Goal: Transaction & Acquisition: Obtain resource

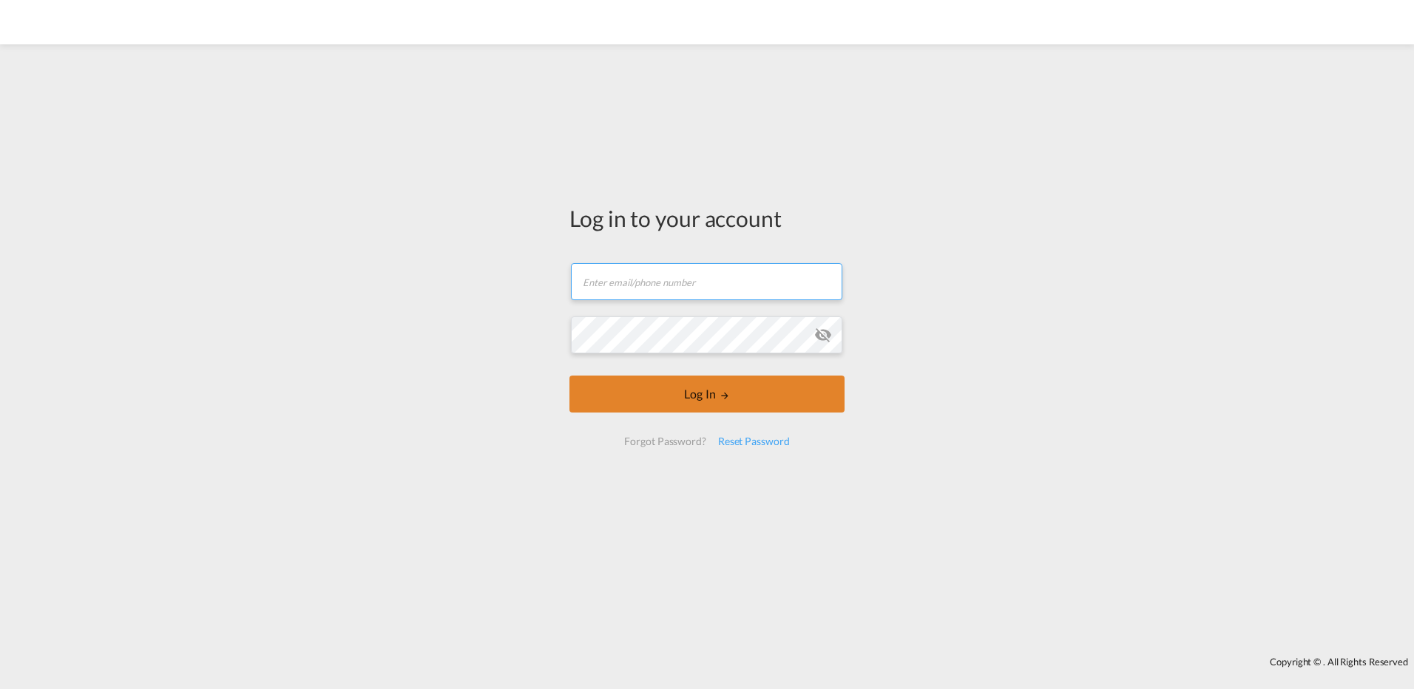
type input "seaexport@spedman.dk"
click at [663, 393] on button "Log In" at bounding box center [707, 394] width 275 height 37
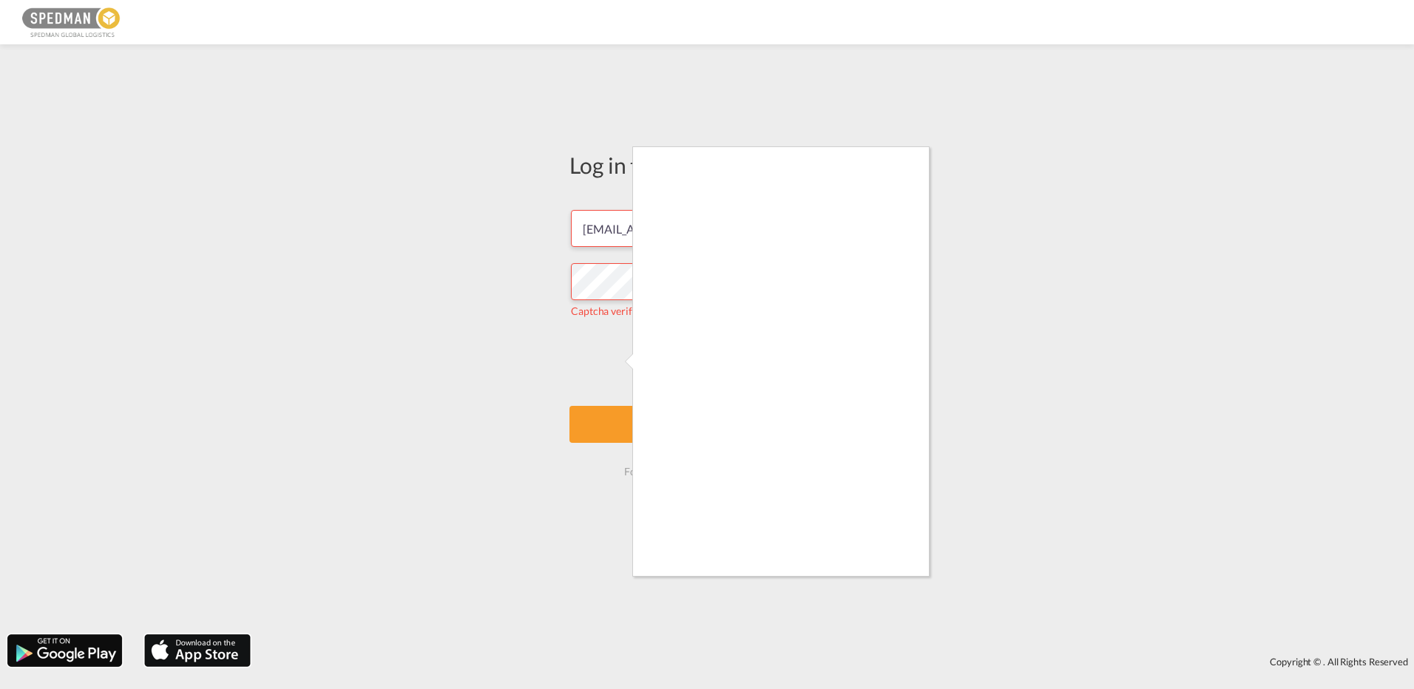
click at [629, 426] on div at bounding box center [707, 344] width 1414 height 689
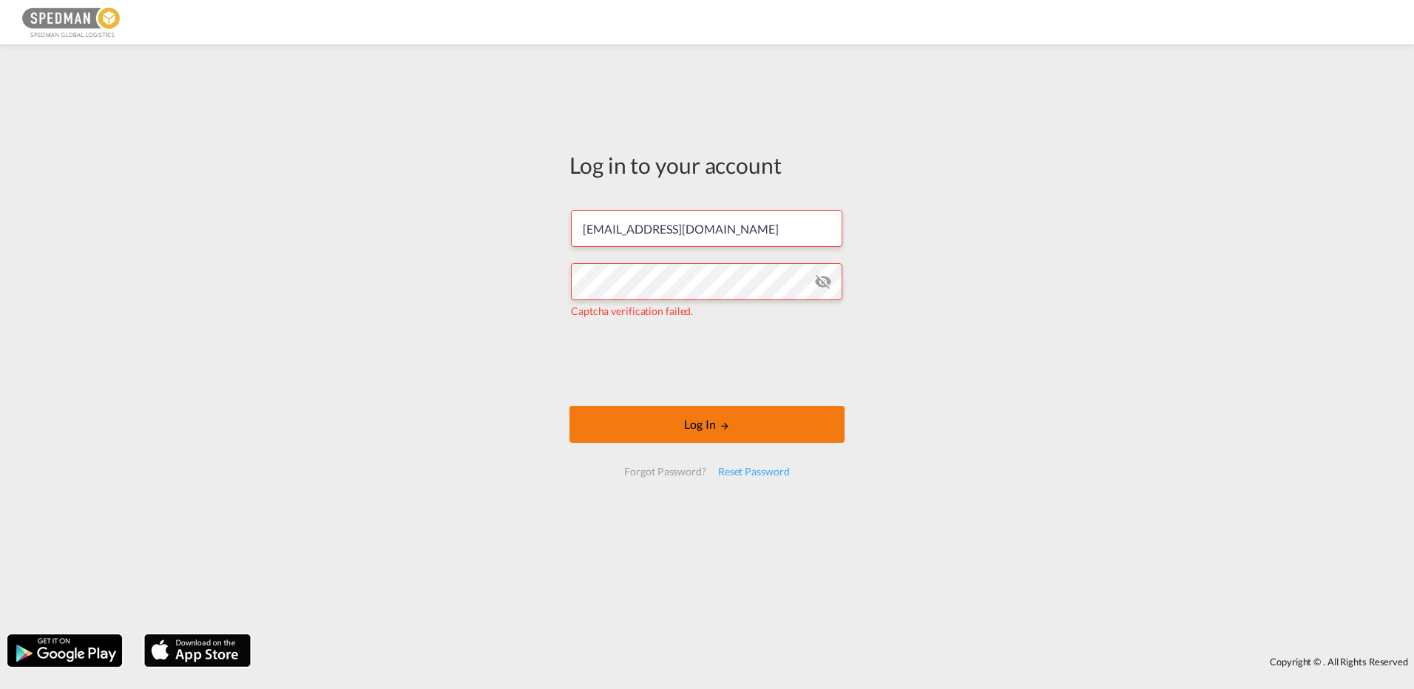
click at [669, 422] on button "Log In" at bounding box center [707, 424] width 275 height 37
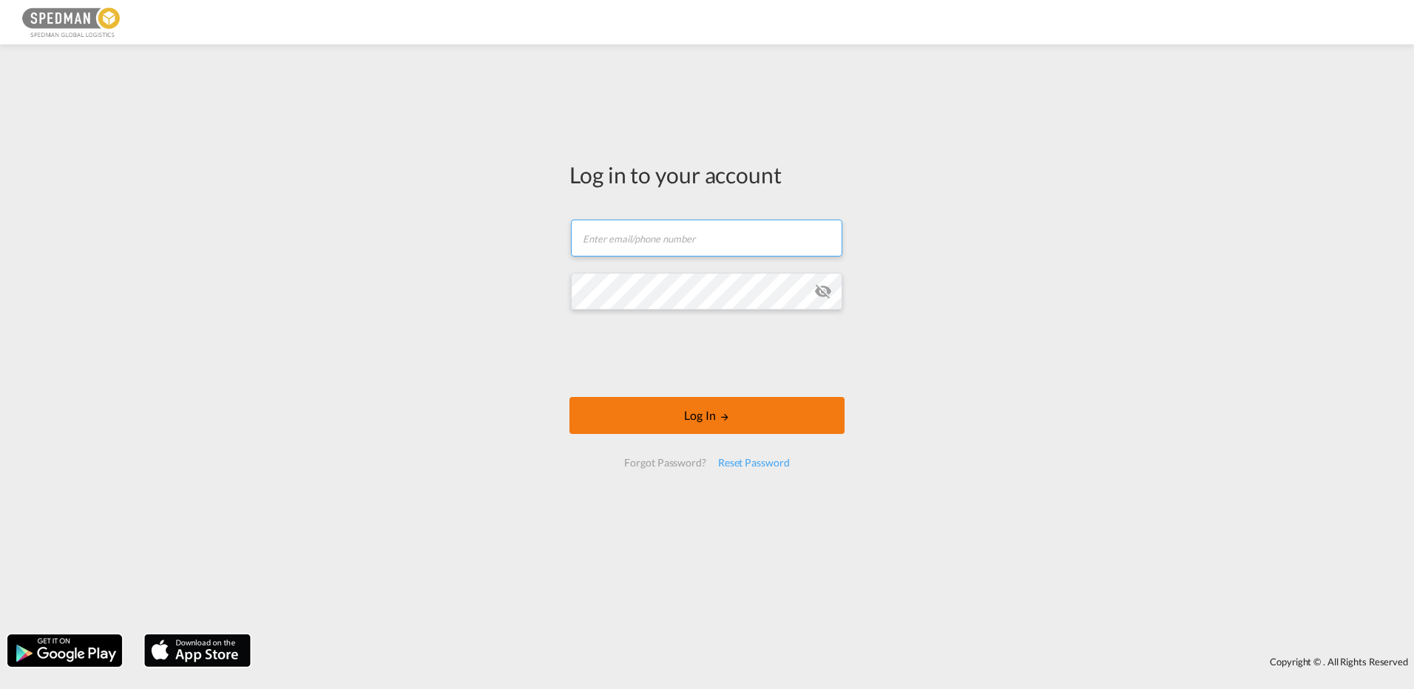
type input "[EMAIL_ADDRESS][DOMAIN_NAME]"
click at [723, 427] on button "Log In" at bounding box center [707, 415] width 275 height 37
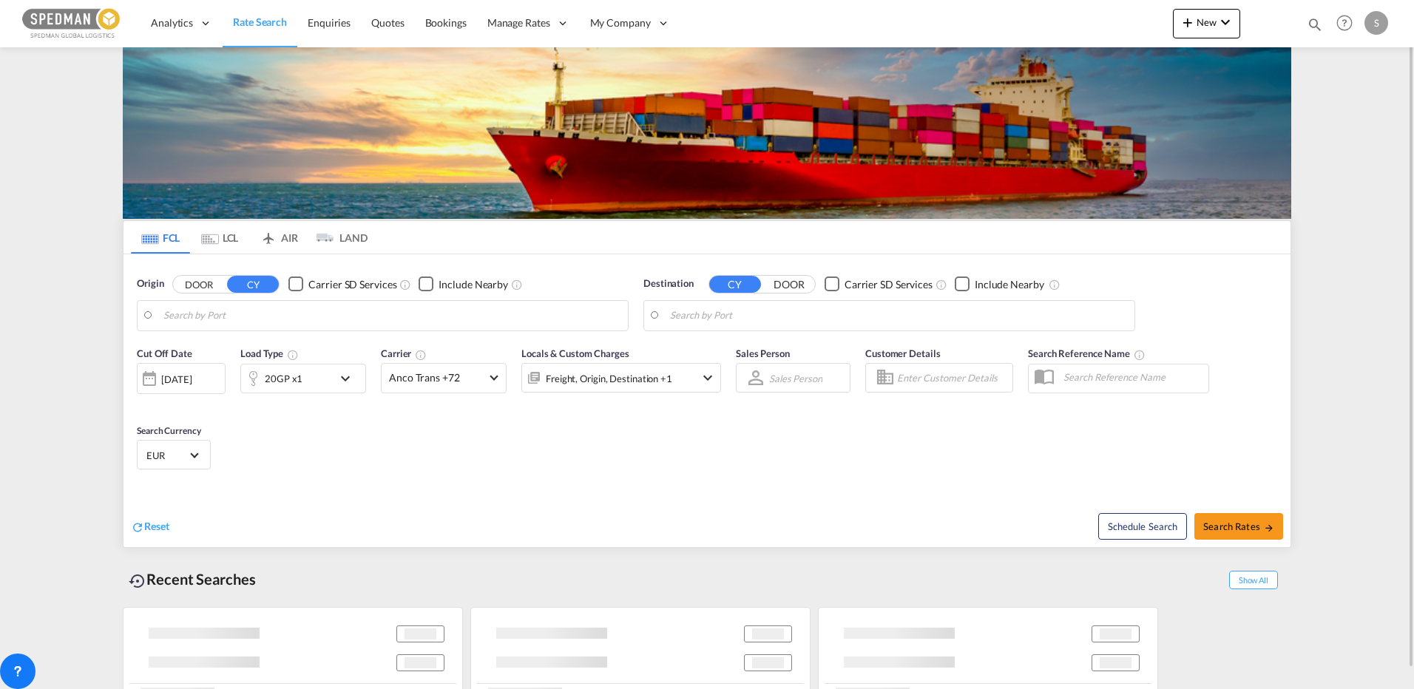
type input "[GEOGRAPHIC_DATA] ([GEOGRAPHIC_DATA]), DKCPH"
type input "[GEOGRAPHIC_DATA], HKHKG"
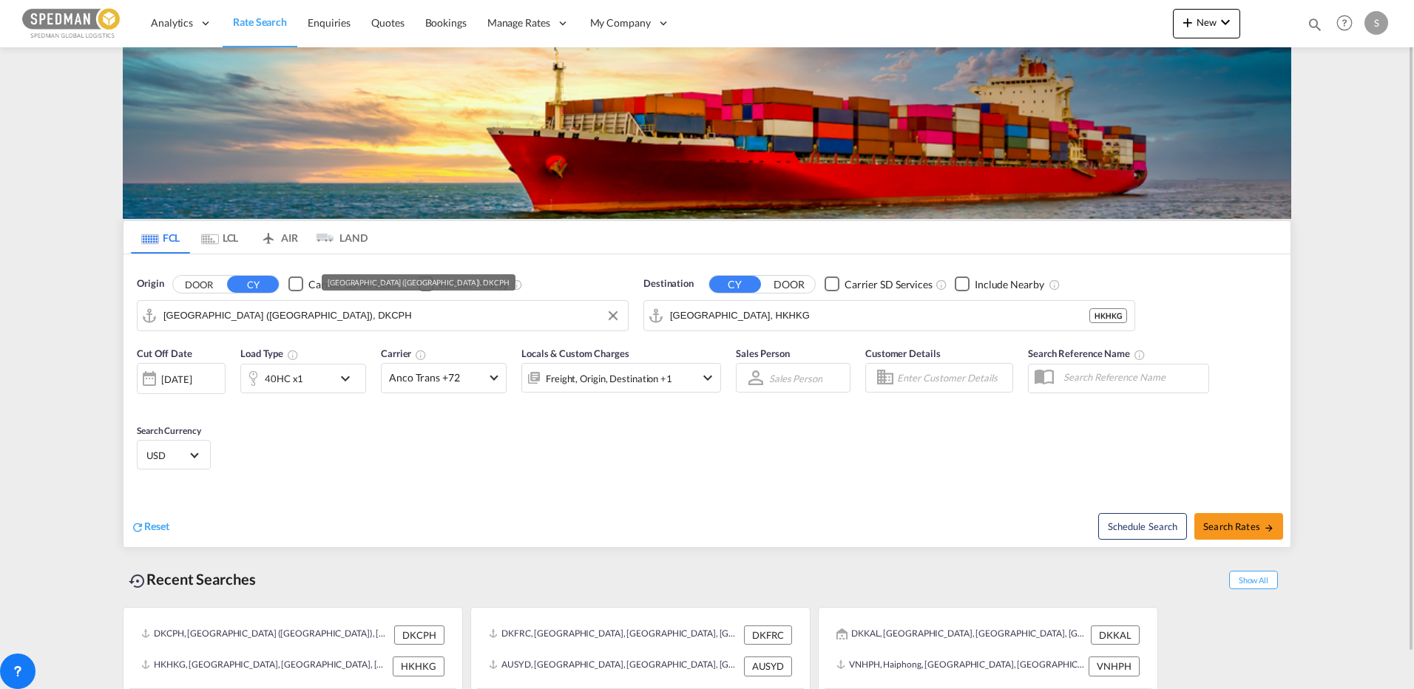
click at [322, 322] on input "[GEOGRAPHIC_DATA] ([GEOGRAPHIC_DATA]), DKCPH" at bounding box center [391, 316] width 457 height 22
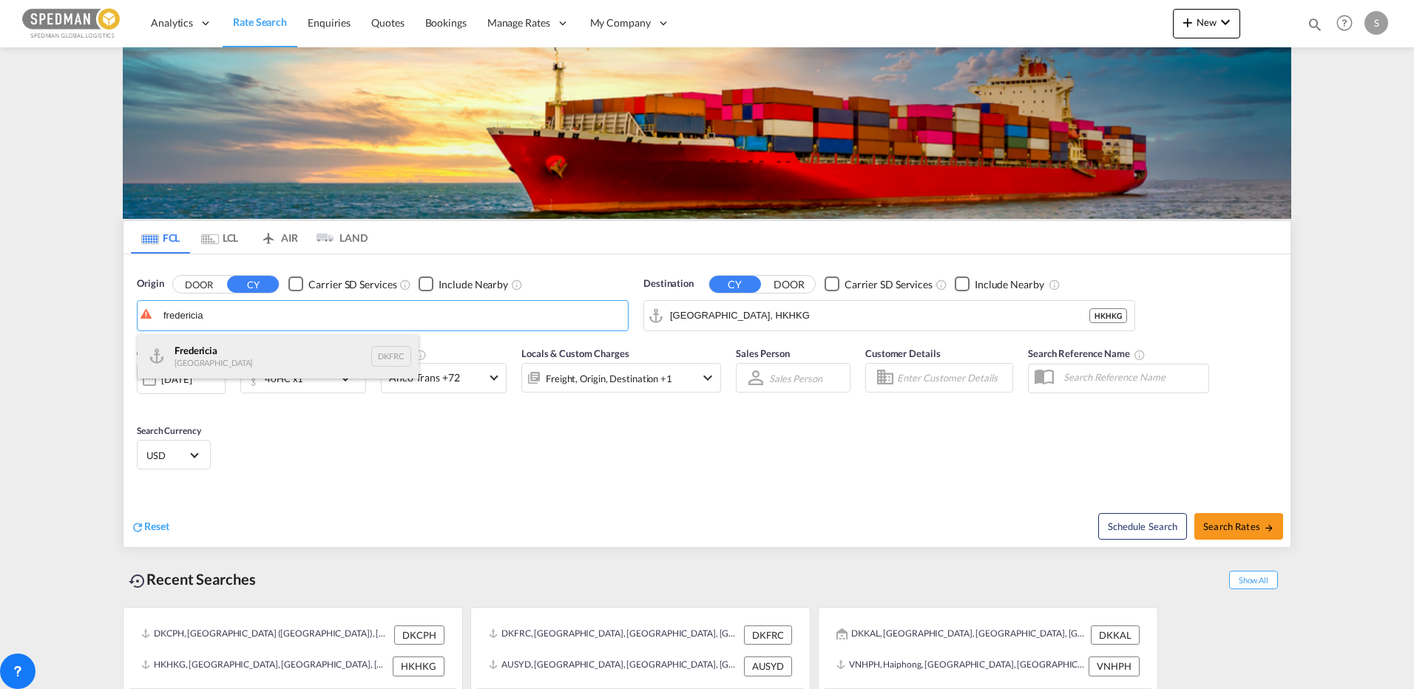
click at [209, 368] on div "Fredericia [GEOGRAPHIC_DATA] DKFRC" at bounding box center [278, 356] width 281 height 44
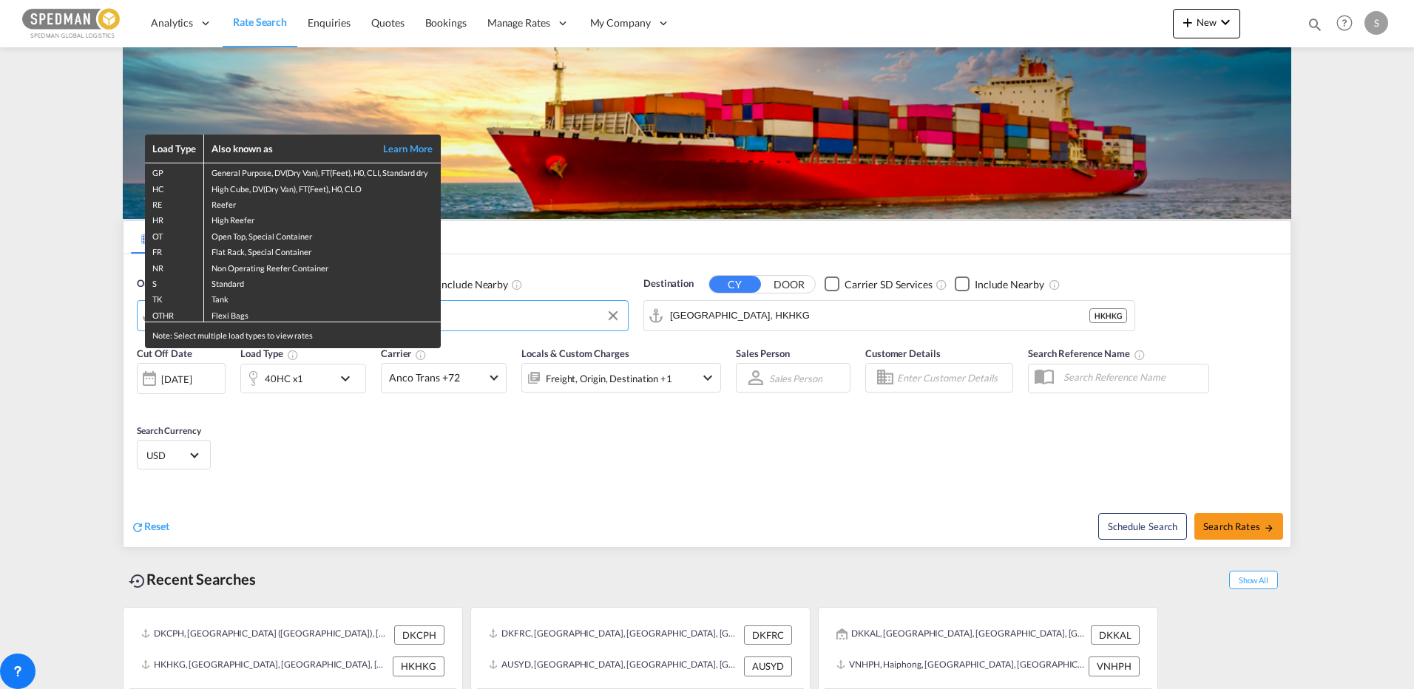
click at [738, 308] on div "Load Type Also known as Learn More GP General Purpose, DV(Dry Van), FT(Feet), H…" at bounding box center [707, 344] width 1414 height 689
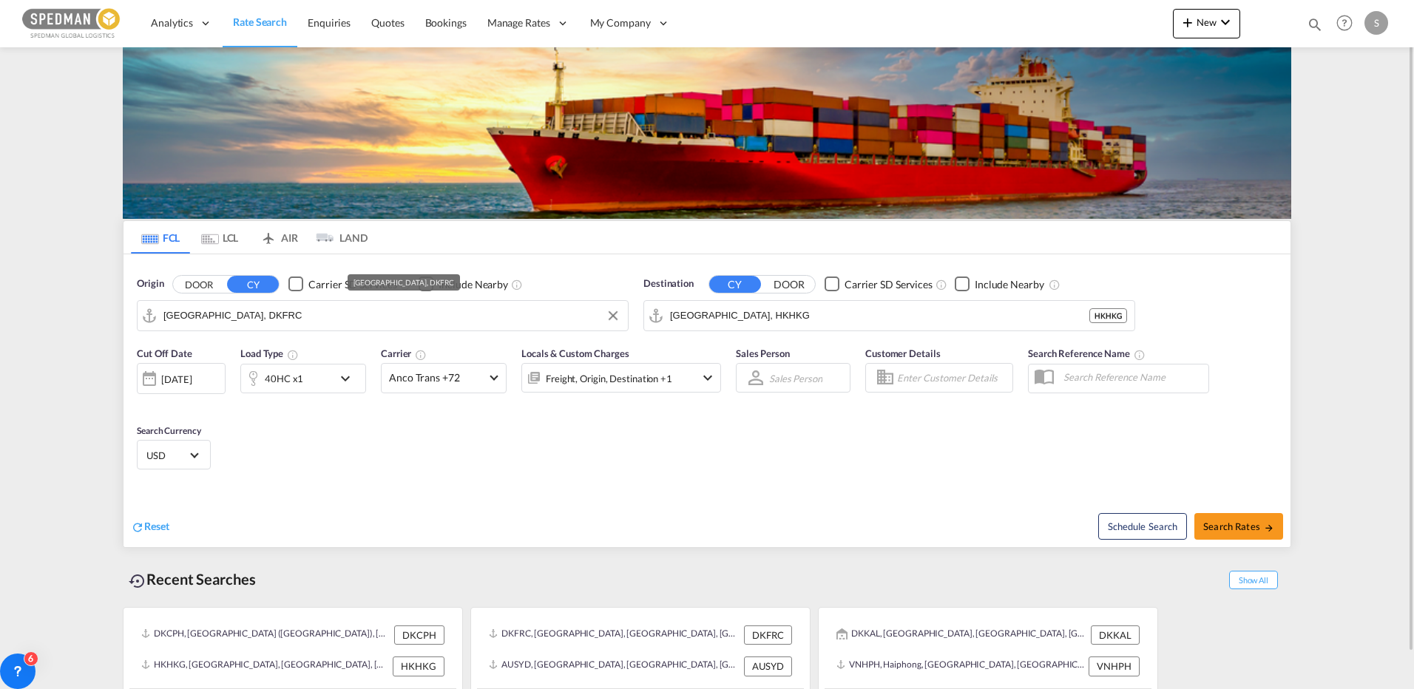
click at [350, 322] on input "[GEOGRAPHIC_DATA], DKFRC" at bounding box center [391, 316] width 457 height 22
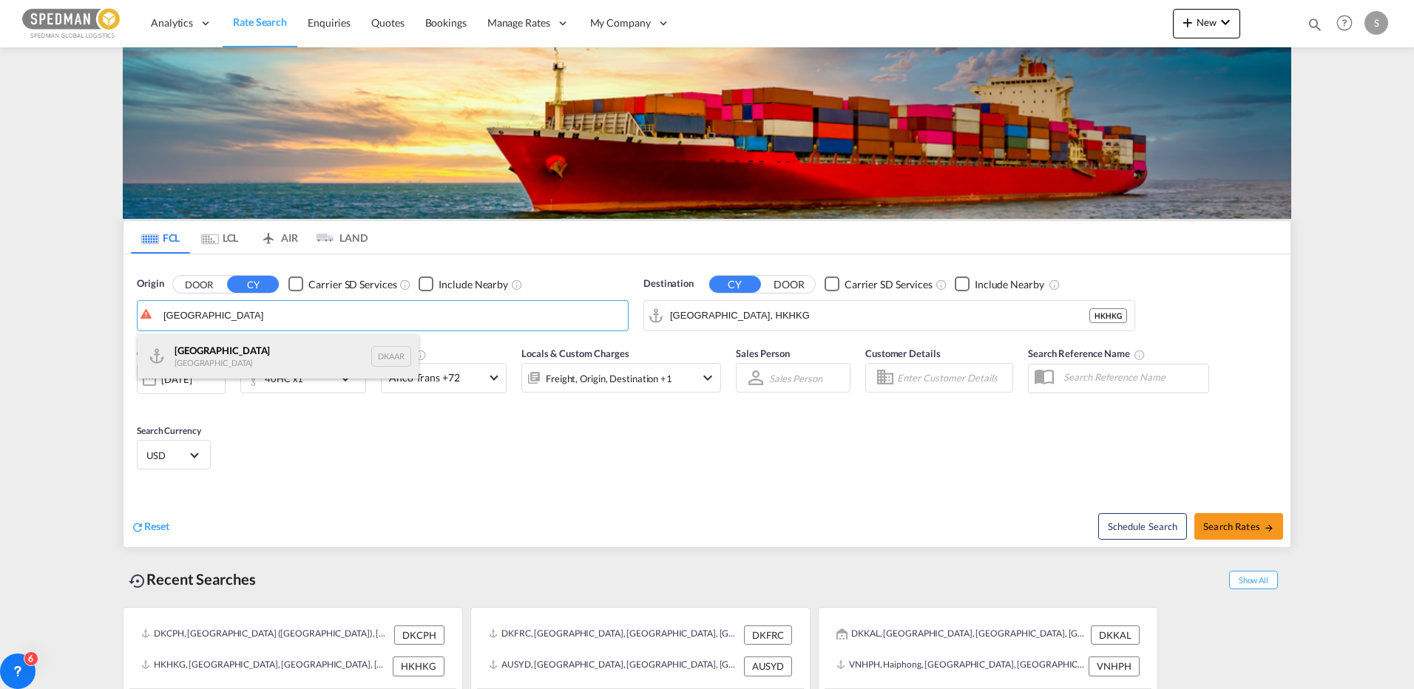
click at [220, 367] on div "Aarhus [GEOGRAPHIC_DATA] DKAAR" at bounding box center [278, 356] width 281 height 44
type input "[GEOGRAPHIC_DATA], [GEOGRAPHIC_DATA]"
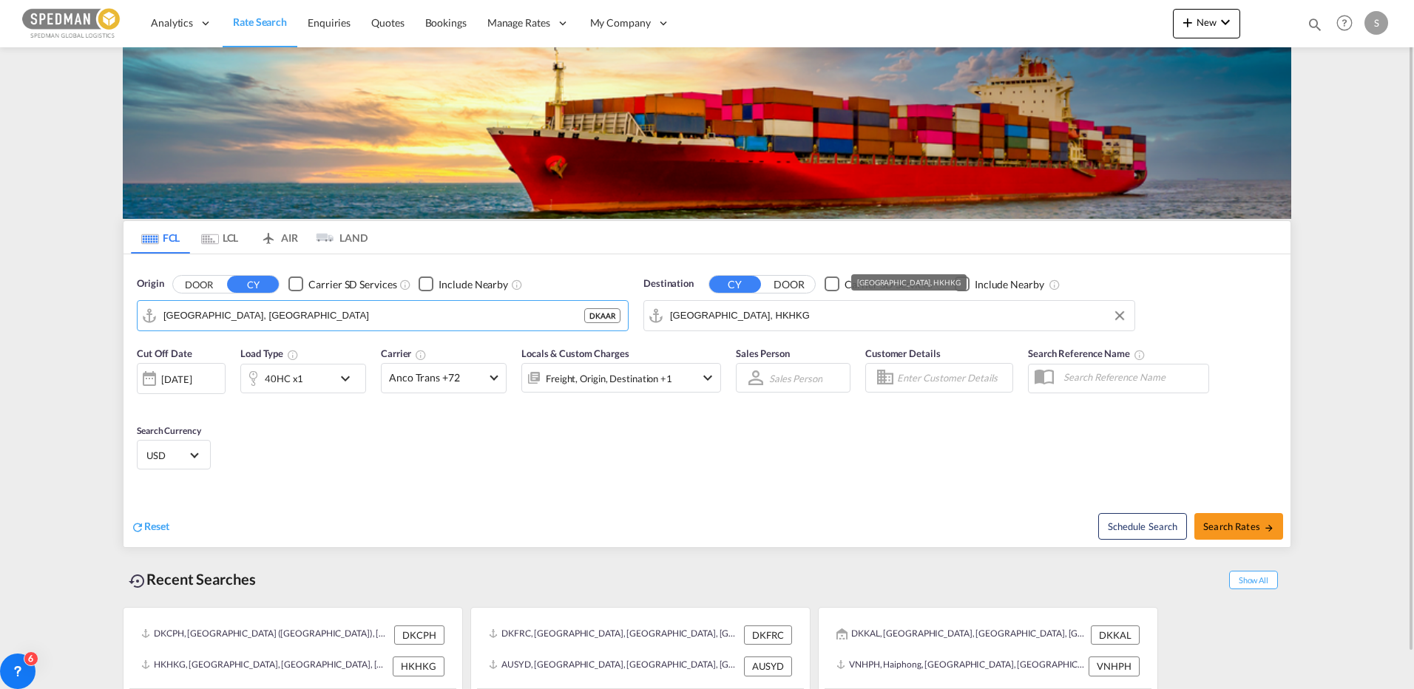
click at [751, 313] on input "[GEOGRAPHIC_DATA], HKHKG" at bounding box center [898, 316] width 457 height 22
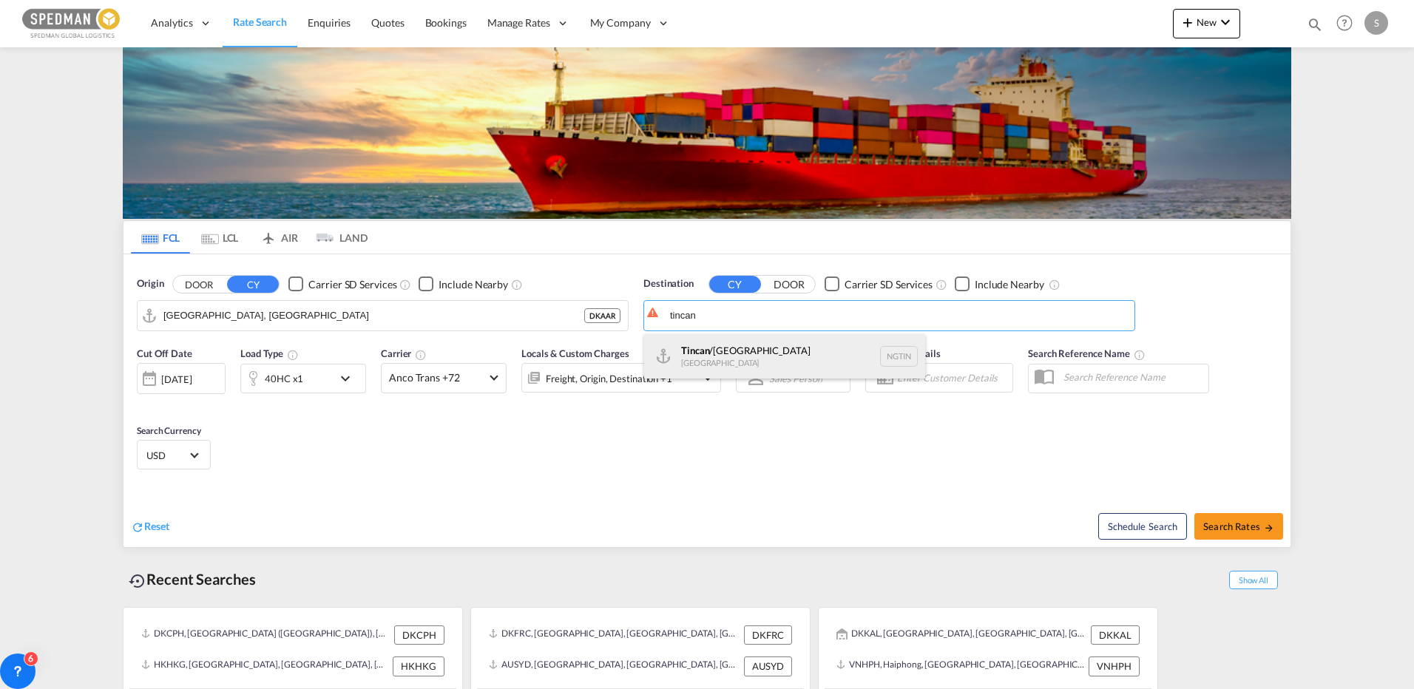
click at [718, 347] on div "Tincan /[GEOGRAPHIC_DATA] [GEOGRAPHIC_DATA] NGTIN" at bounding box center [784, 356] width 281 height 44
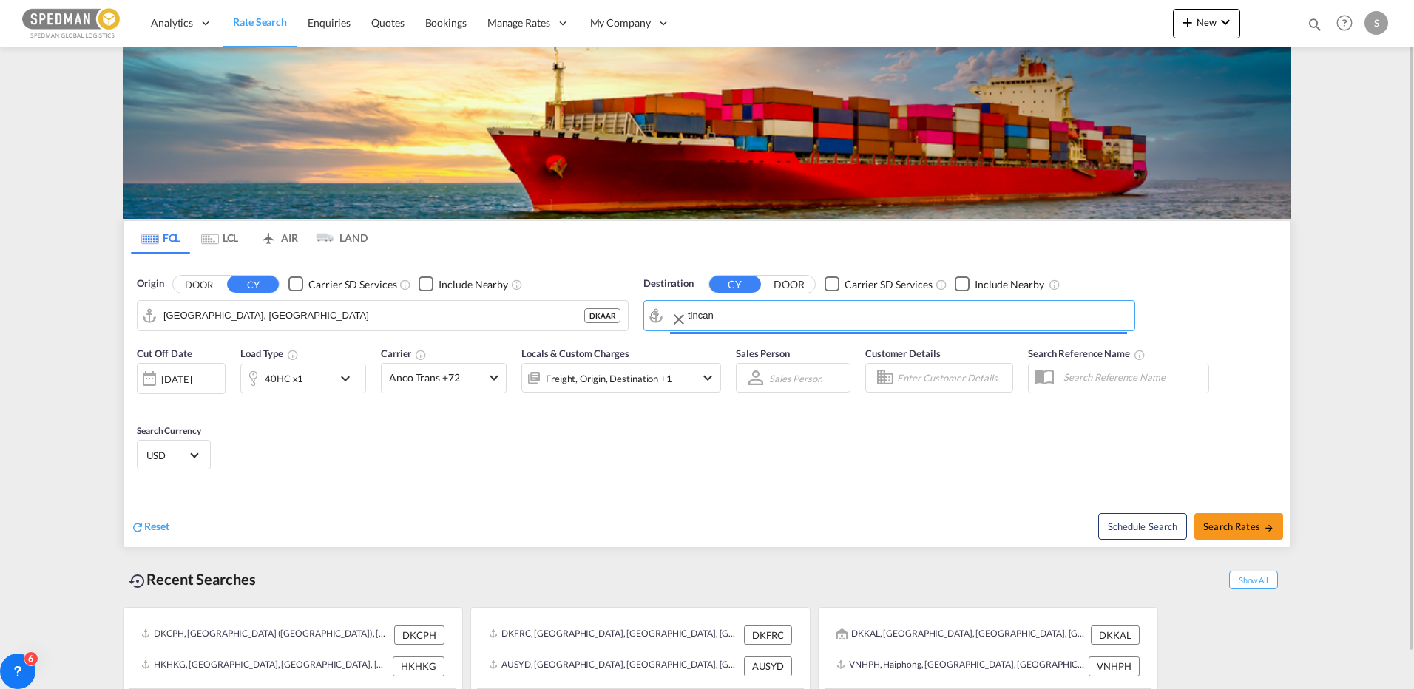
type input "Tincan/[GEOGRAPHIC_DATA], [GEOGRAPHIC_DATA]"
click at [318, 382] on div "40HC x1" at bounding box center [287, 379] width 92 height 30
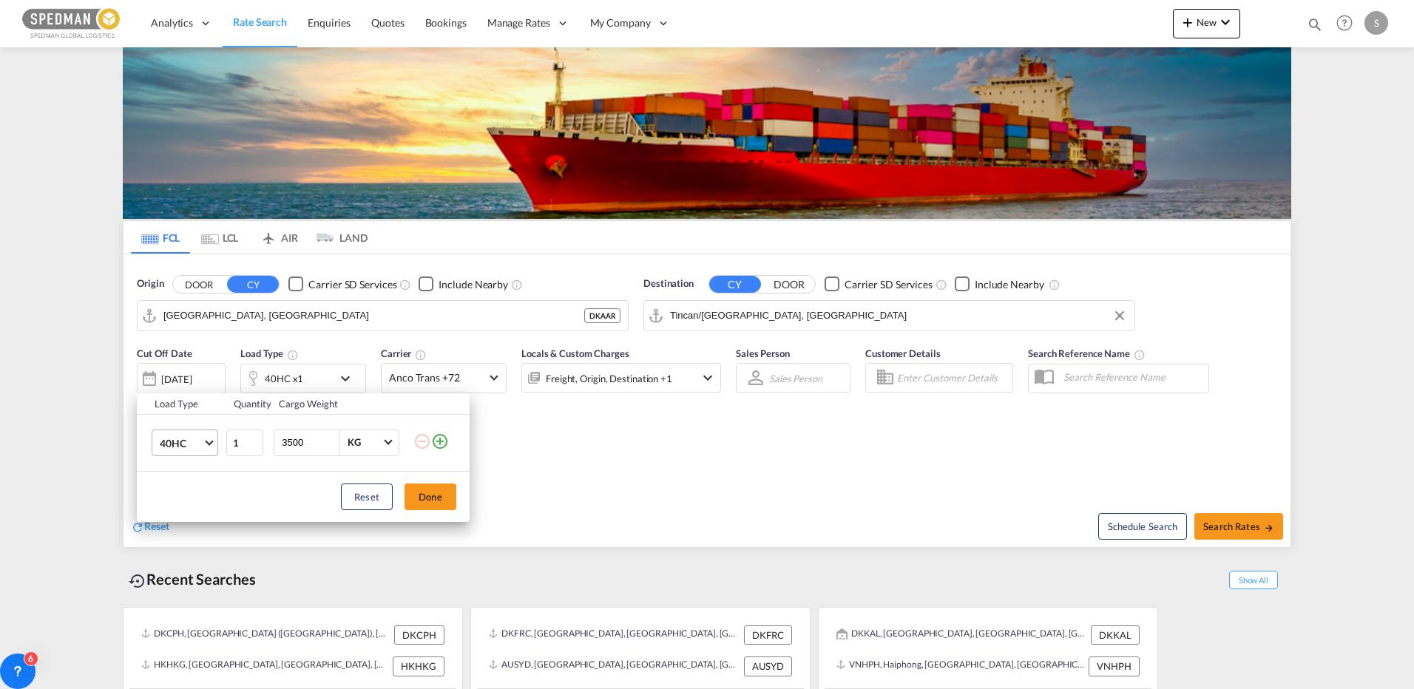
click at [169, 443] on span "40HC" at bounding box center [181, 443] width 43 height 15
click at [177, 374] on div "20GP" at bounding box center [173, 372] width 26 height 15
click at [426, 493] on button "Done" at bounding box center [431, 497] width 52 height 27
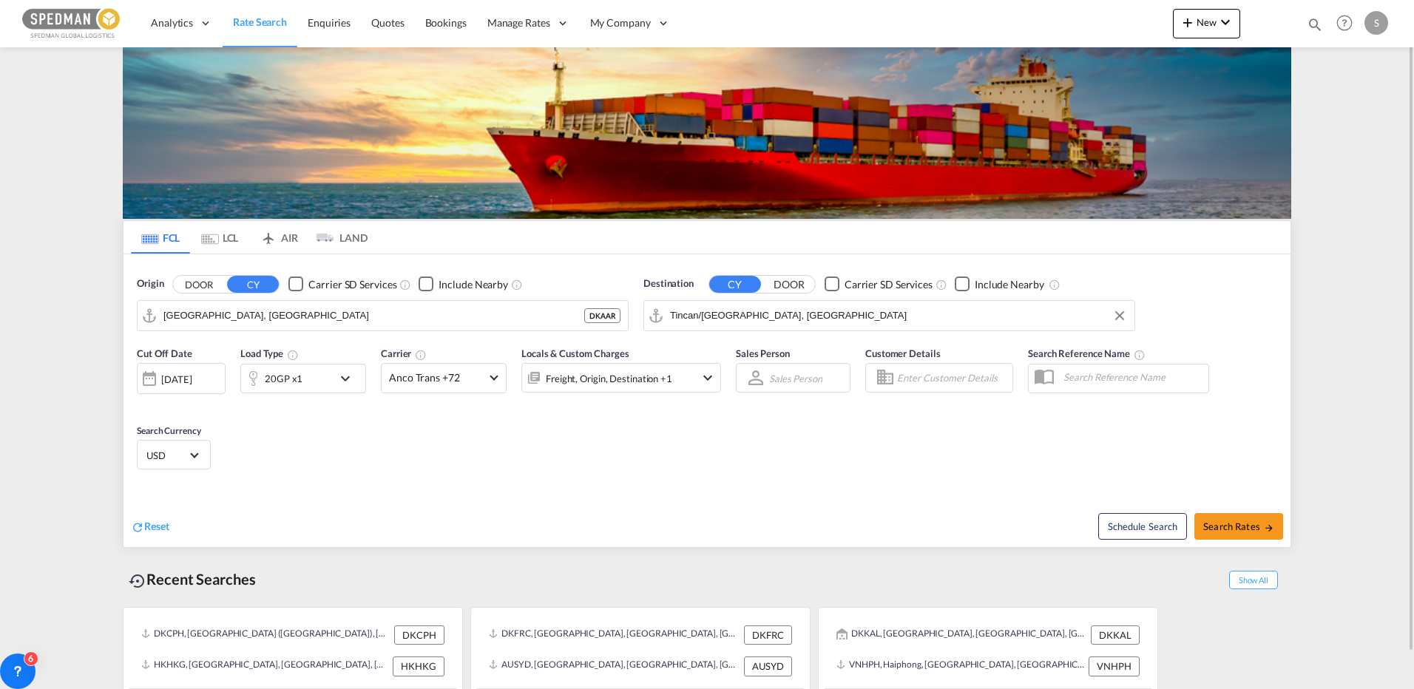
click at [160, 445] on md-select-value "USD" at bounding box center [174, 455] width 58 height 21
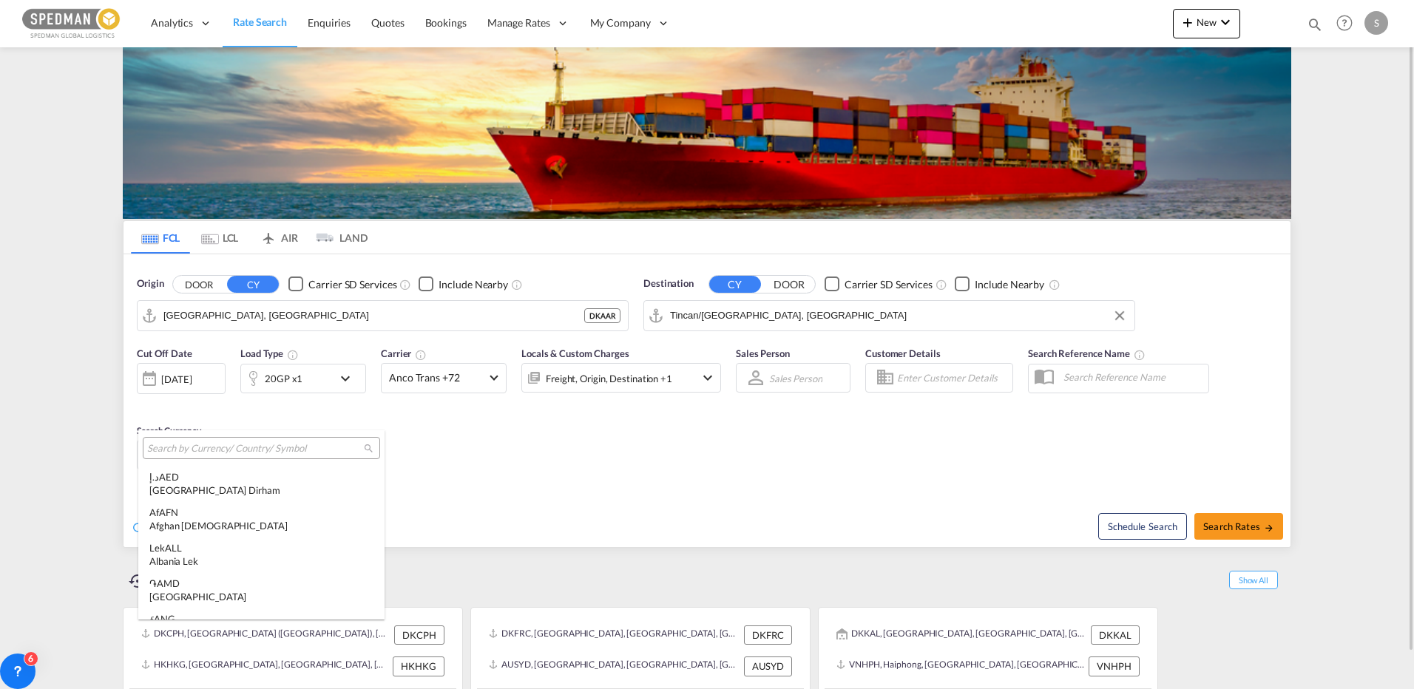
scroll to position [5106, 0]
type md-option "USD"
click at [177, 456] on div at bounding box center [261, 448] width 237 height 22
click at [197, 451] on input "search" at bounding box center [255, 448] width 217 height 13
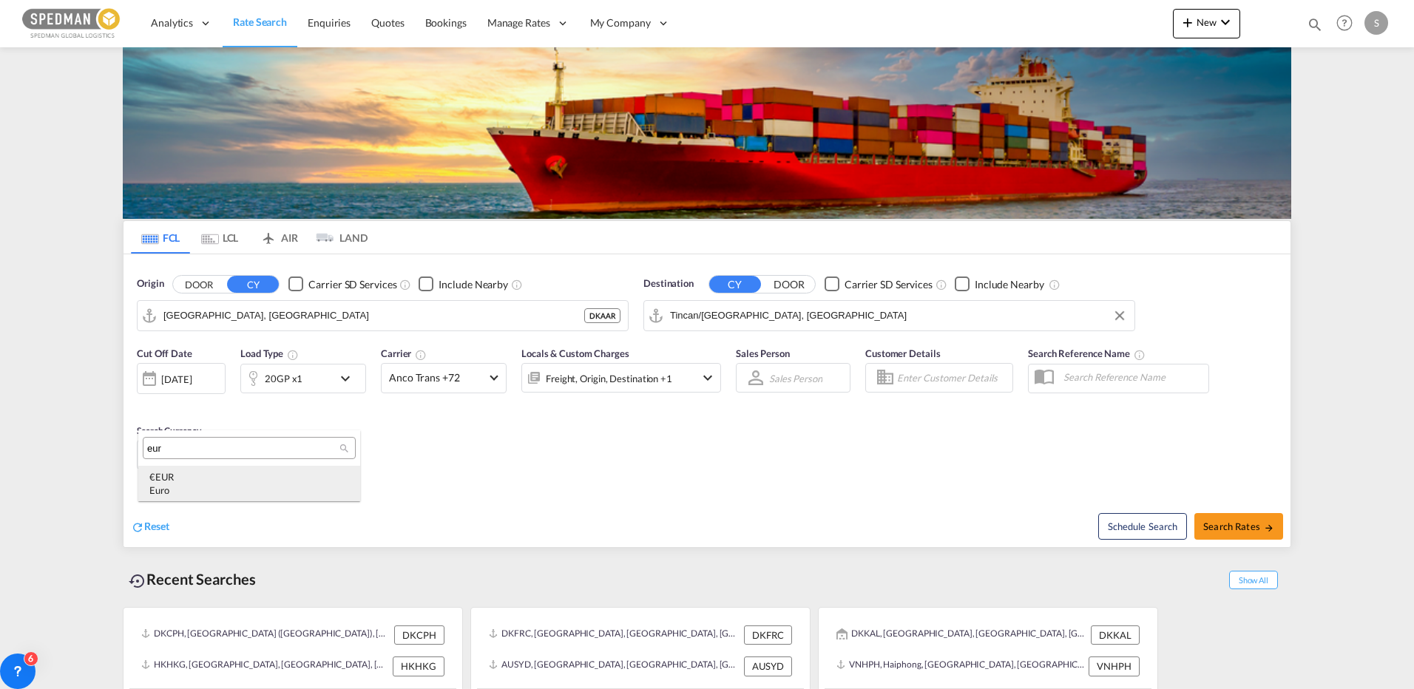
type input "eur"
click at [173, 490] on div "Euro" at bounding box center [249, 490] width 200 height 13
click at [1209, 513] on button "Search Rates" at bounding box center [1238, 526] width 89 height 27
type input "DKAAR to NGTIN / [DATE]"
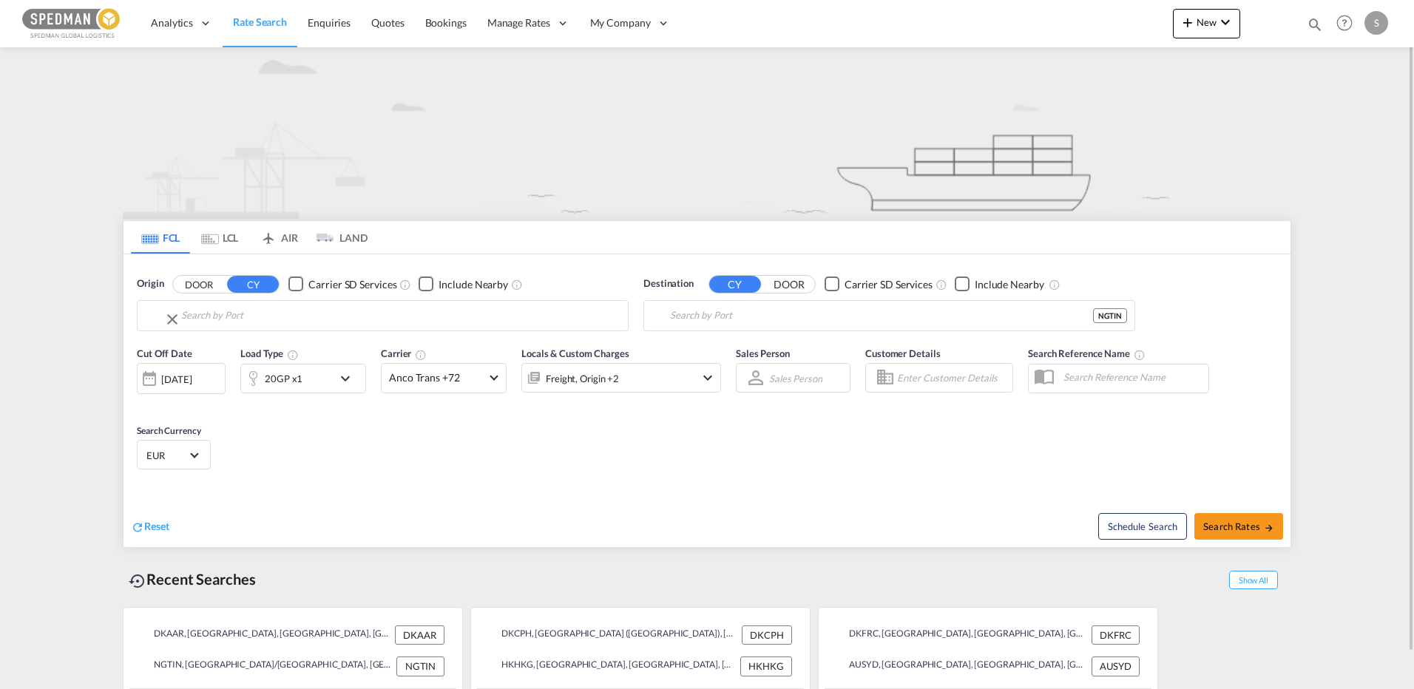
type input "[GEOGRAPHIC_DATA], [GEOGRAPHIC_DATA]"
type input "Tincan/[GEOGRAPHIC_DATA], [GEOGRAPHIC_DATA]"
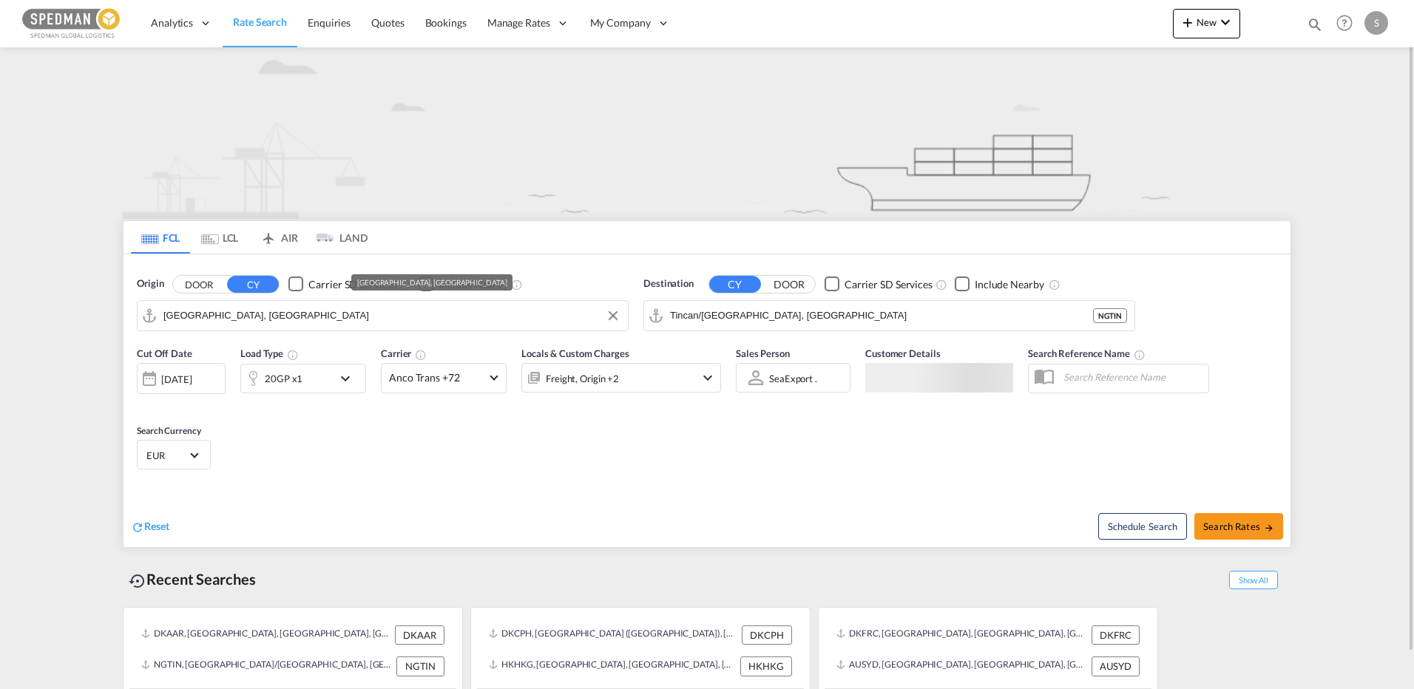
click at [356, 311] on input "[GEOGRAPHIC_DATA], [GEOGRAPHIC_DATA]" at bounding box center [391, 316] width 457 height 22
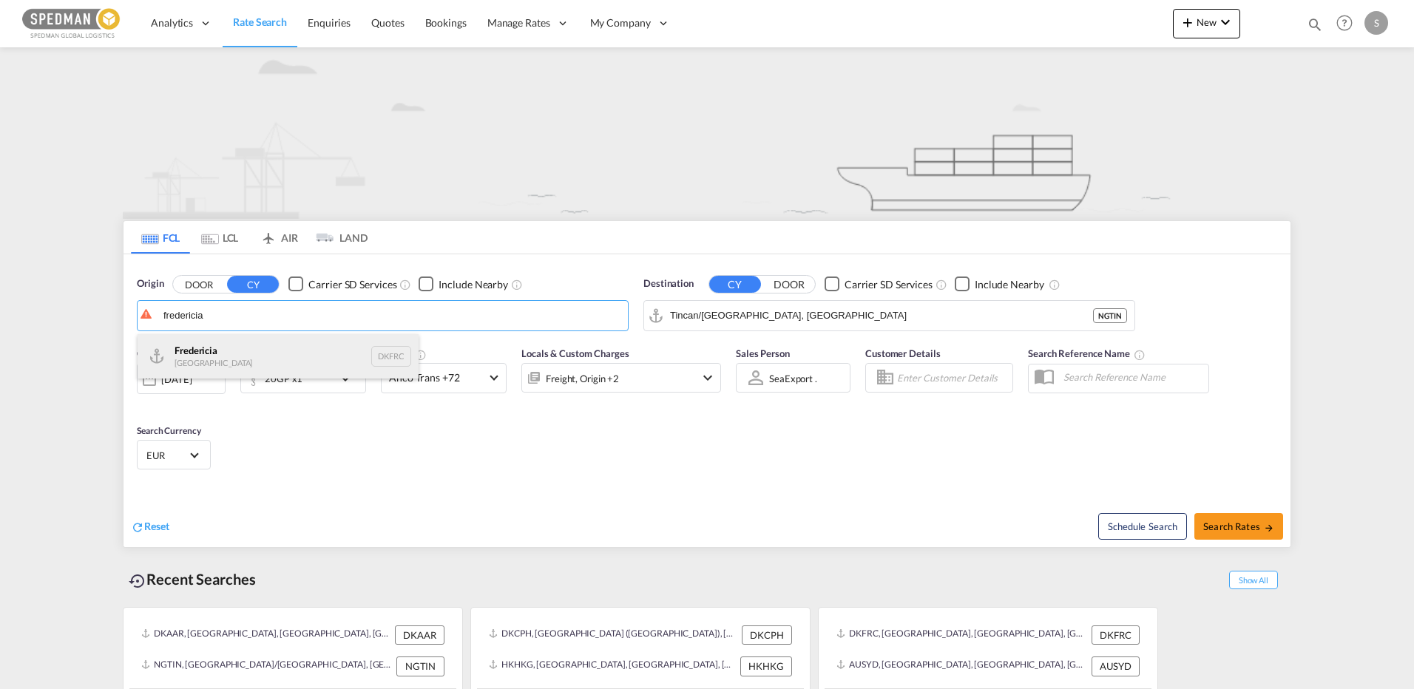
click at [180, 370] on div "Fredericia [GEOGRAPHIC_DATA] DKFRC" at bounding box center [278, 356] width 281 height 44
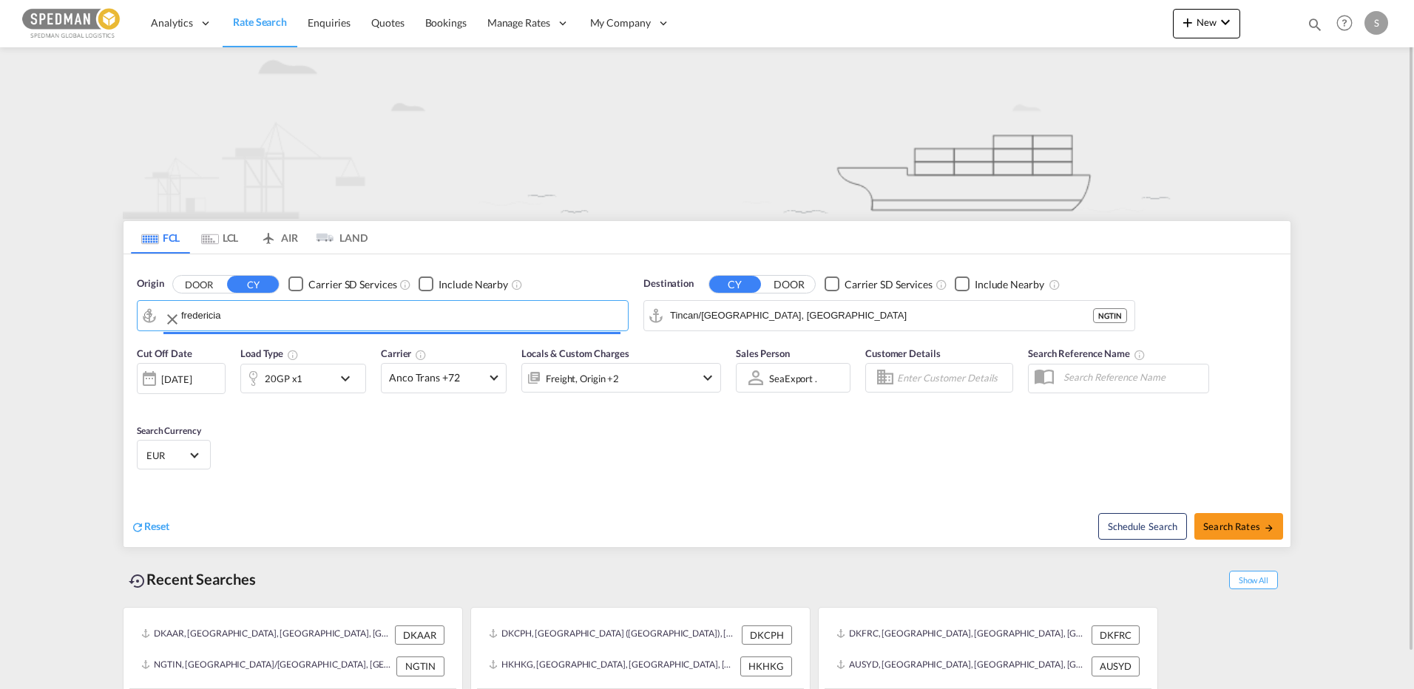
type input "[GEOGRAPHIC_DATA], DKFRC"
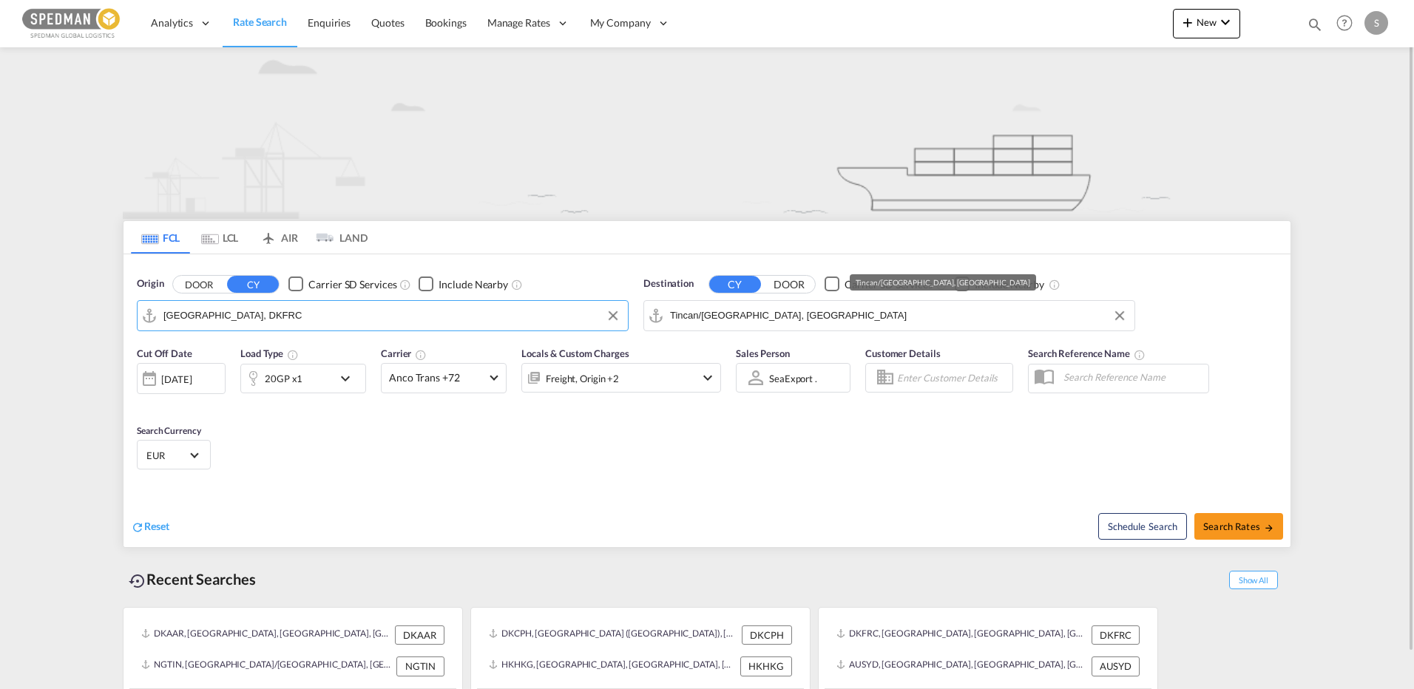
click at [828, 322] on input "Tincan/[GEOGRAPHIC_DATA], [GEOGRAPHIC_DATA]" at bounding box center [898, 316] width 457 height 22
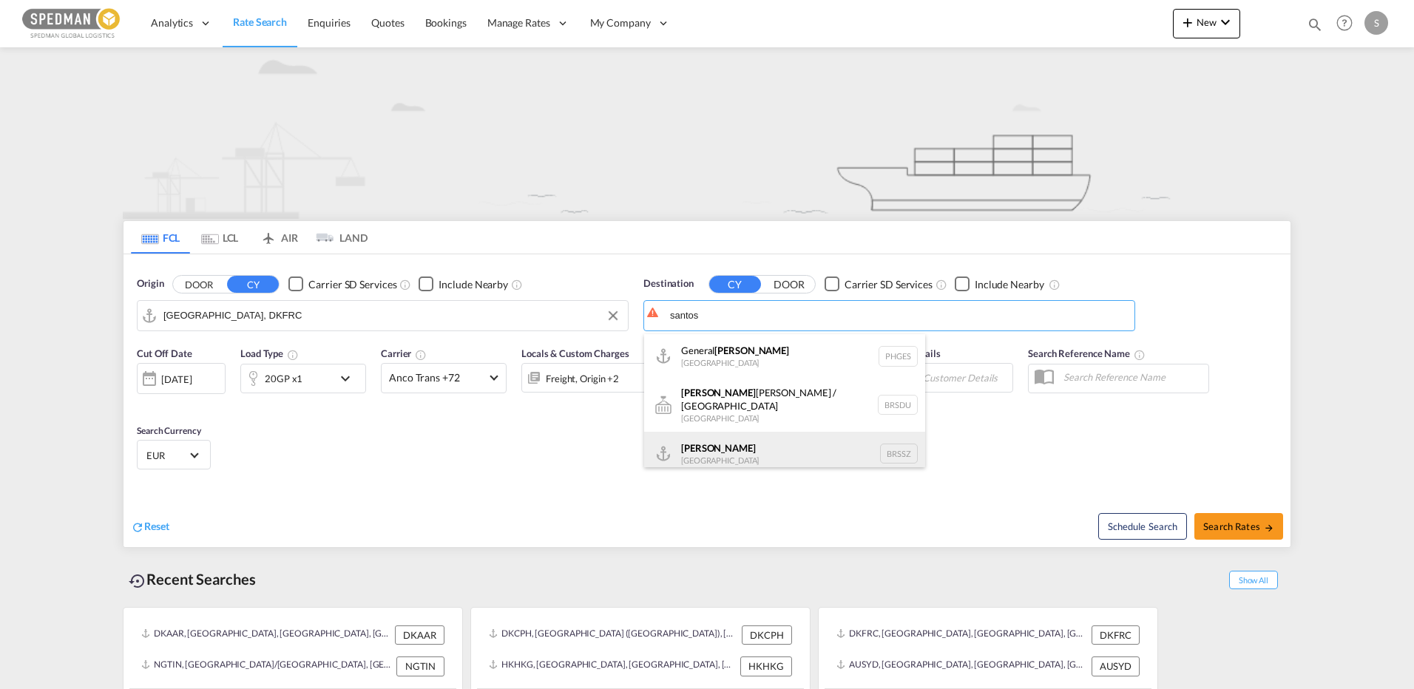
click at [696, 447] on div "Santos Brazil BRSSZ" at bounding box center [784, 454] width 281 height 44
type input "Santos, BRSSZ"
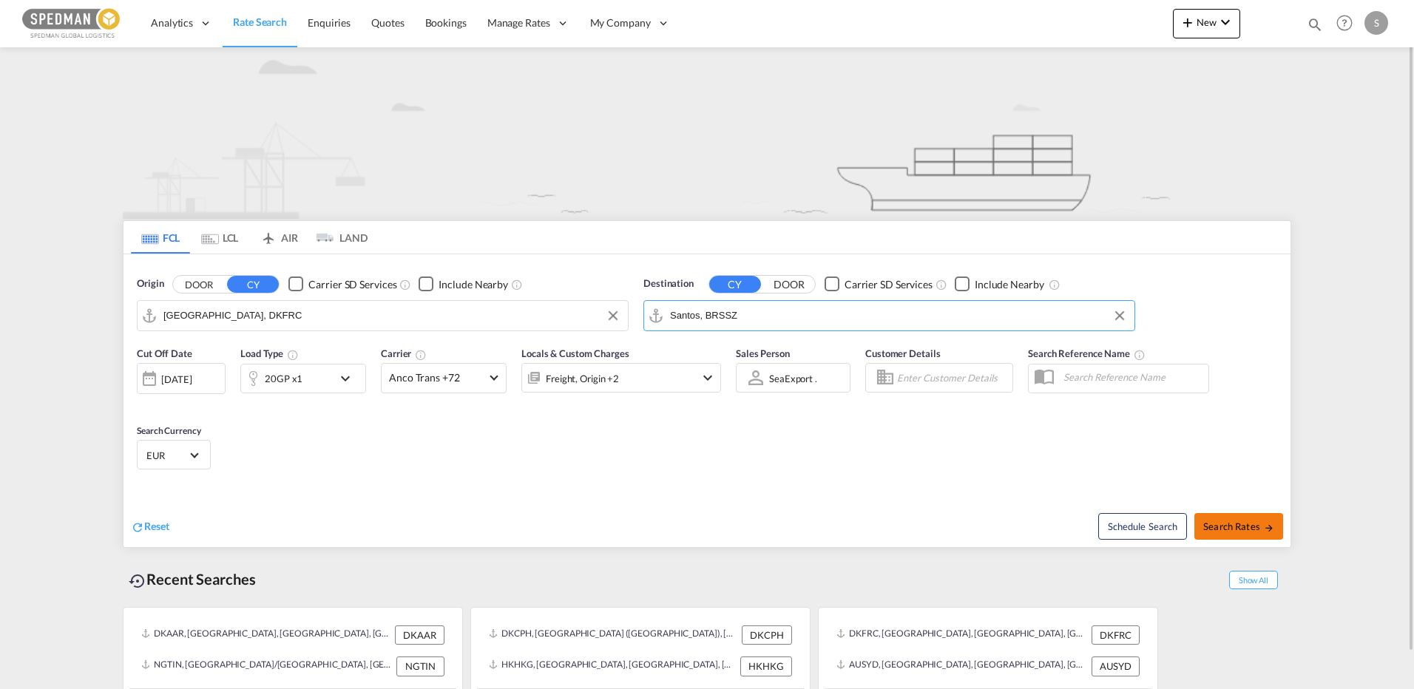
click at [1261, 530] on span "Search Rates" at bounding box center [1238, 527] width 71 height 12
type input "DKFRC to BRSSZ / 26 Aug 2025"
